Goal: Find specific page/section: Find specific page/section

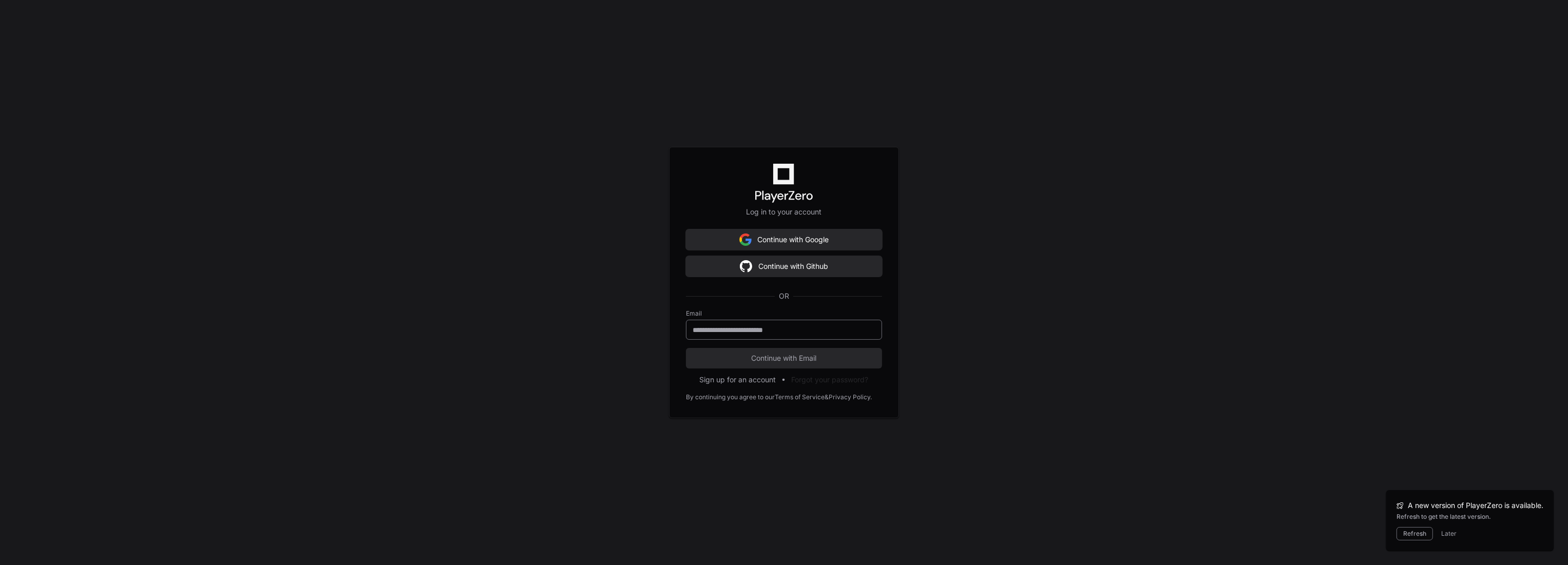
click at [808, 322] on div at bounding box center [784, 329] width 196 height 20
type input "**********"
click at [686, 348] on button "Continue with Email" at bounding box center [784, 357] width 196 height 20
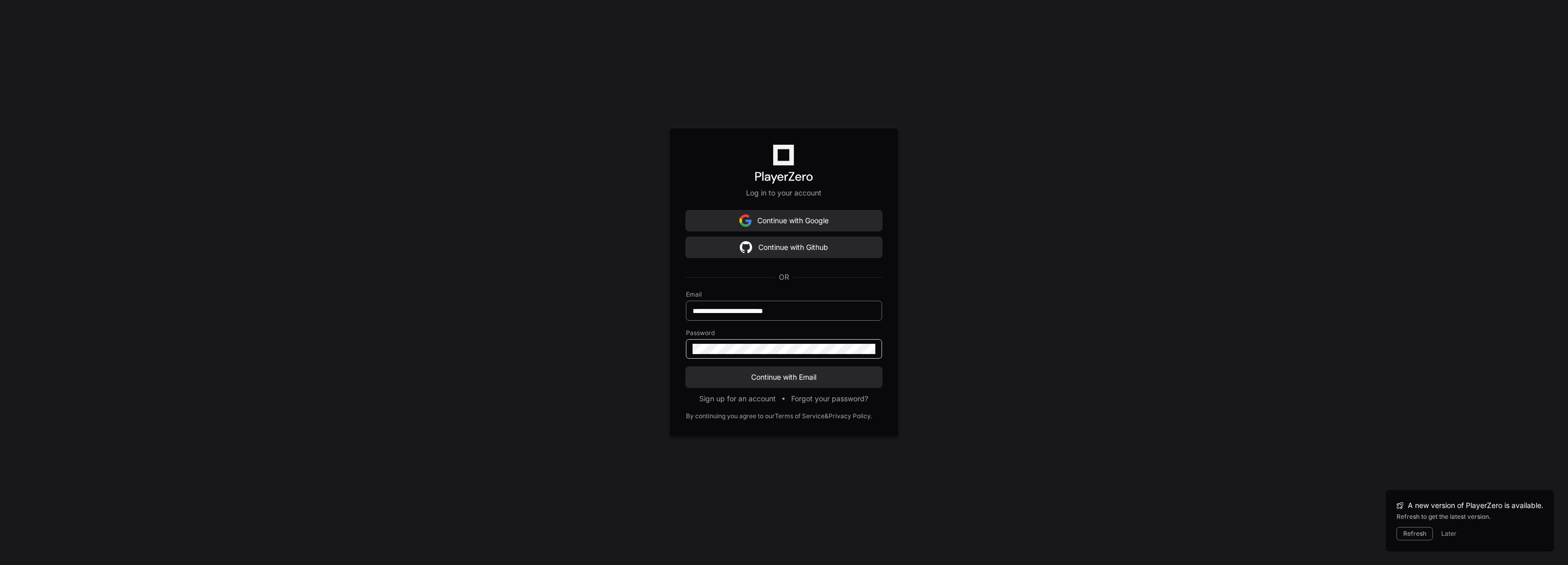
click at [686, 367] on button "Continue with Email" at bounding box center [784, 377] width 196 height 20
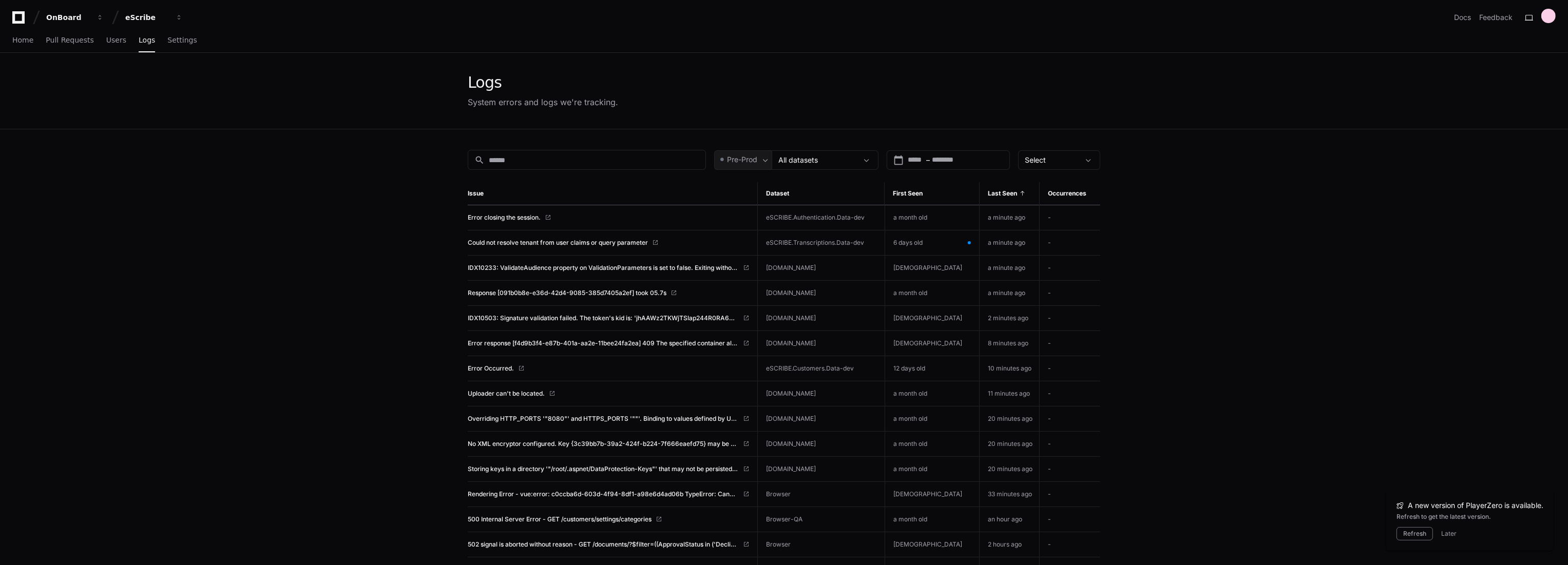
click at [883, 160] on div "search Pre-Prod All datasets calendar_today Start – End date Select" at bounding box center [784, 160] width 633 height 20
click at [871, 160] on span at bounding box center [866, 160] width 11 height 11
click at [801, 190] on label "All datasets" at bounding box center [836, 190] width 82 height 24
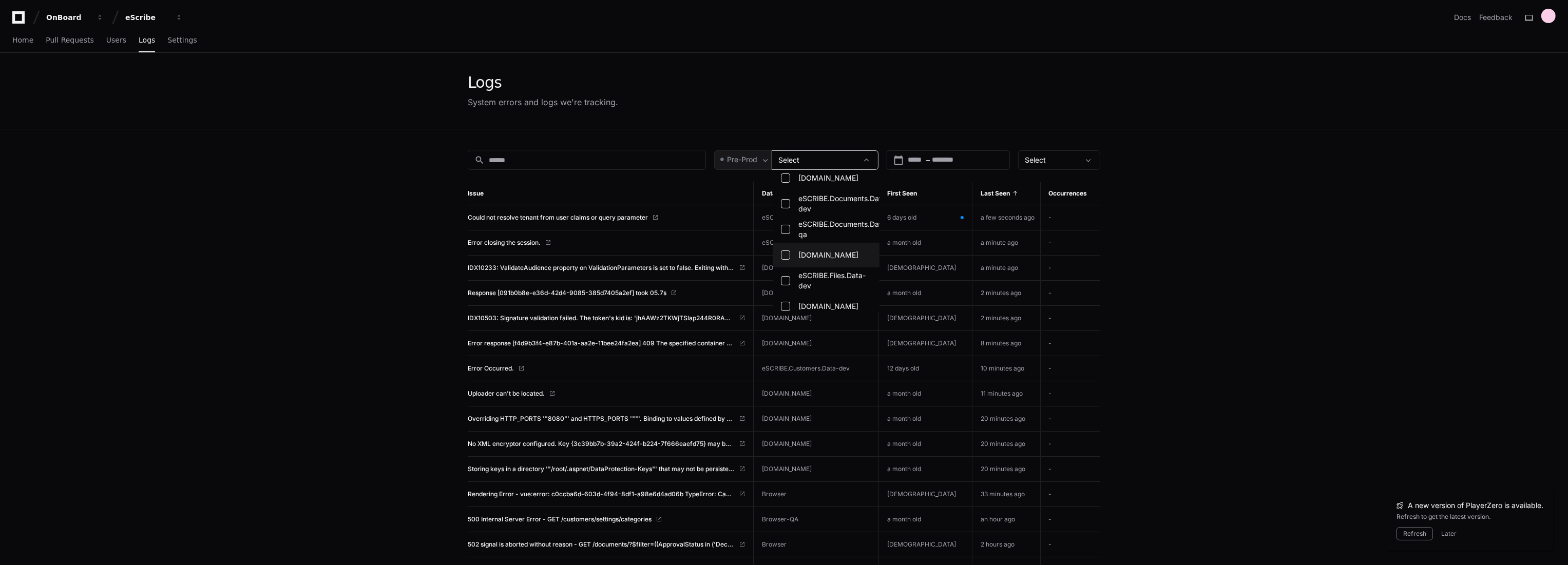
scroll to position [342, 0]
click at [837, 212] on span "eSCRIBE.Documents.Data-qa" at bounding box center [843, 209] width 90 height 20
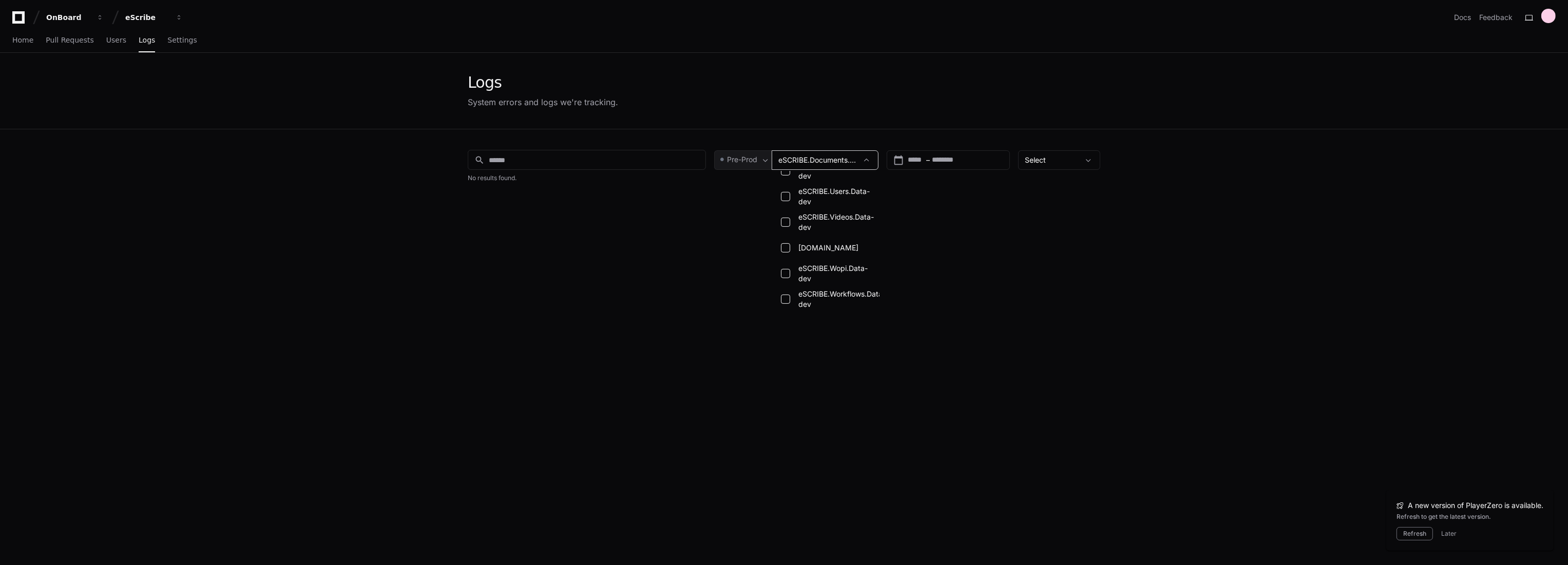
scroll to position [691, 0]
click at [1005, 268] on div at bounding box center [784, 282] width 1568 height 565
click at [833, 161] on span "eSCRIBE.Documents.Data-qa" at bounding box center [828, 160] width 99 height 9
click at [835, 186] on label "All datasets" at bounding box center [836, 190] width 82 height 24
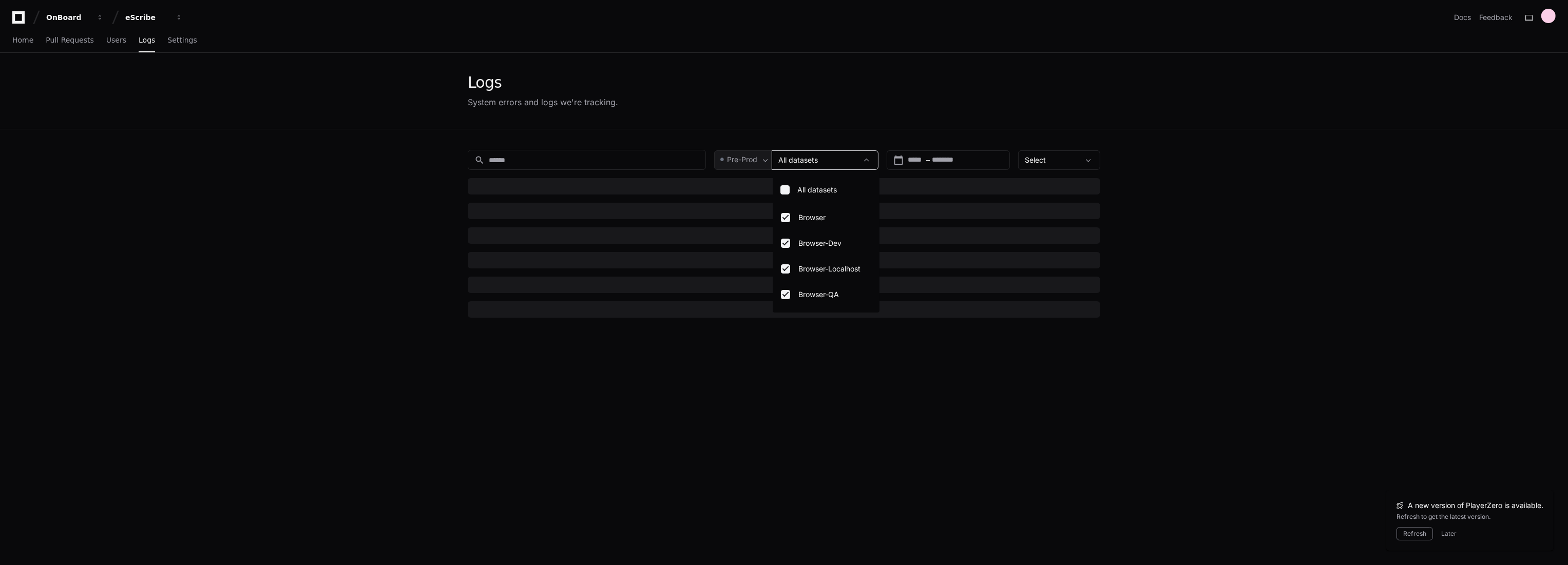
click at [397, 193] on div at bounding box center [784, 282] width 1568 height 565
